Goal: Book appointment/travel/reservation

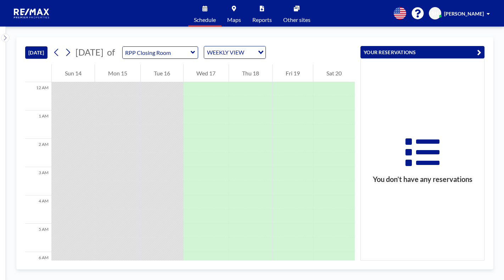
scroll to position [440, 0]
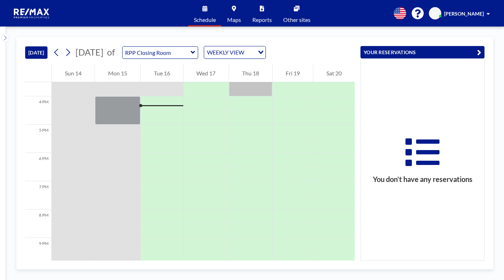
click at [386, 53] on button "YOUR RESERVATIONS" at bounding box center [423, 52] width 124 height 12
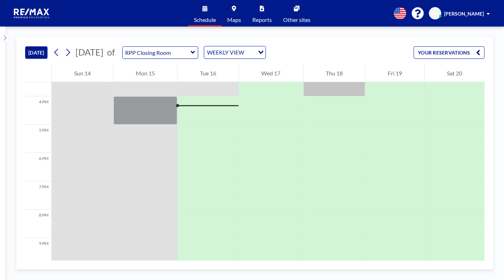
click at [426, 54] on button "YOUR RESERVATIONS" at bounding box center [449, 52] width 71 height 12
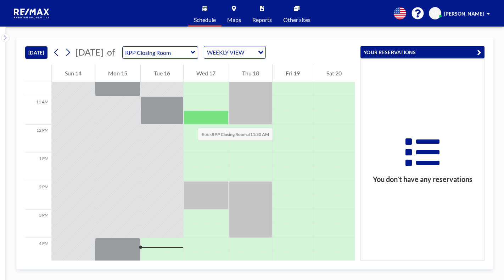
scroll to position [191, 0]
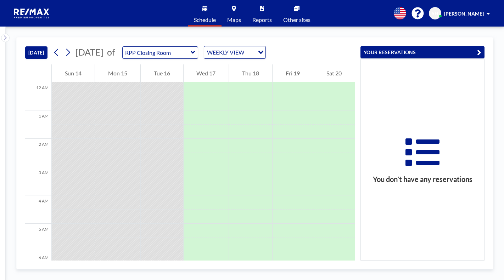
scroll to position [454, 0]
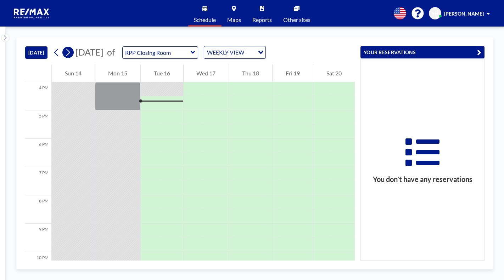
click at [69, 53] on icon at bounding box center [68, 52] width 7 height 11
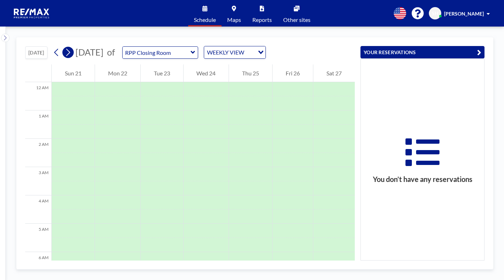
scroll to position [213, 0]
click at [69, 53] on icon at bounding box center [68, 52] width 7 height 11
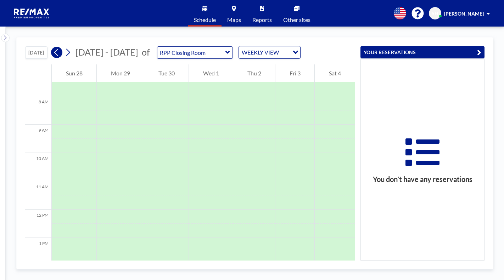
click at [60, 55] on icon at bounding box center [56, 52] width 7 height 11
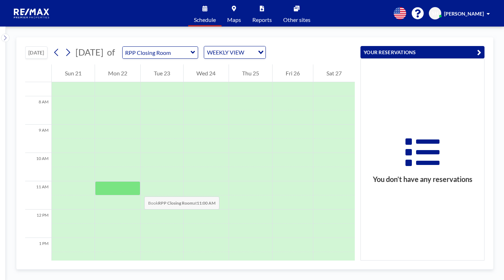
scroll to position [425, 0]
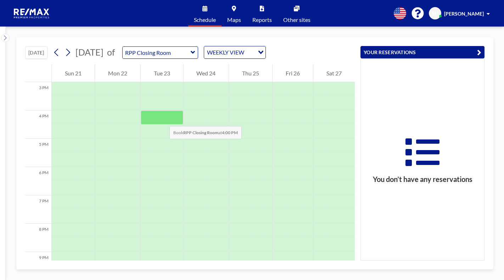
click at [162, 119] on div at bounding box center [162, 118] width 43 height 14
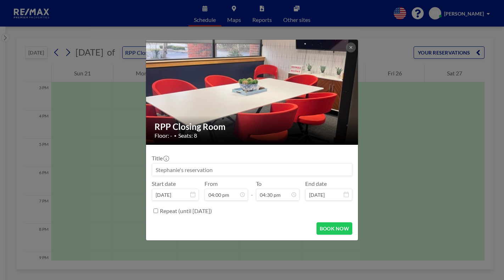
click at [174, 172] on input at bounding box center [252, 170] width 200 height 12
click at [198, 170] on input at bounding box center [252, 170] width 200 height 12
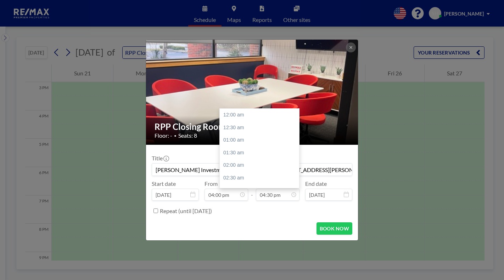
scroll to position [417, 0]
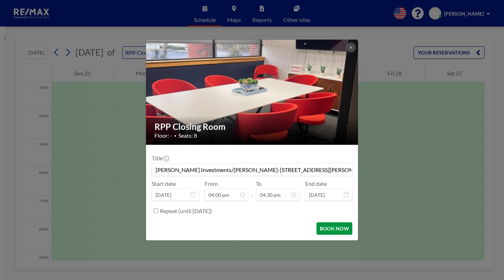
click at [329, 228] on button "BOOK NOW" at bounding box center [335, 229] width 36 height 12
type input "Emory James Investments/McArthur-8503 Kimberley Way-Matt Hoagland"
